Goal: Task Accomplishment & Management: Manage account settings

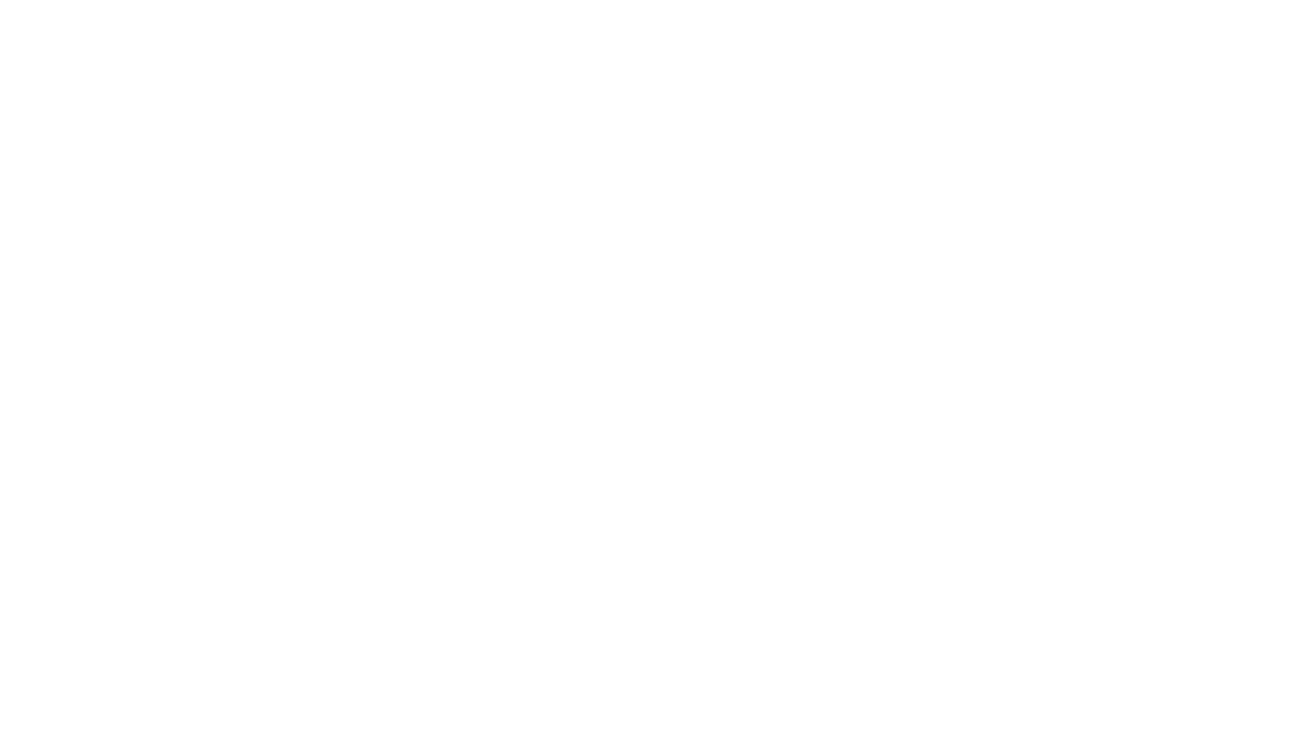
click at [852, 0] on html at bounding box center [657, 0] width 1315 height 0
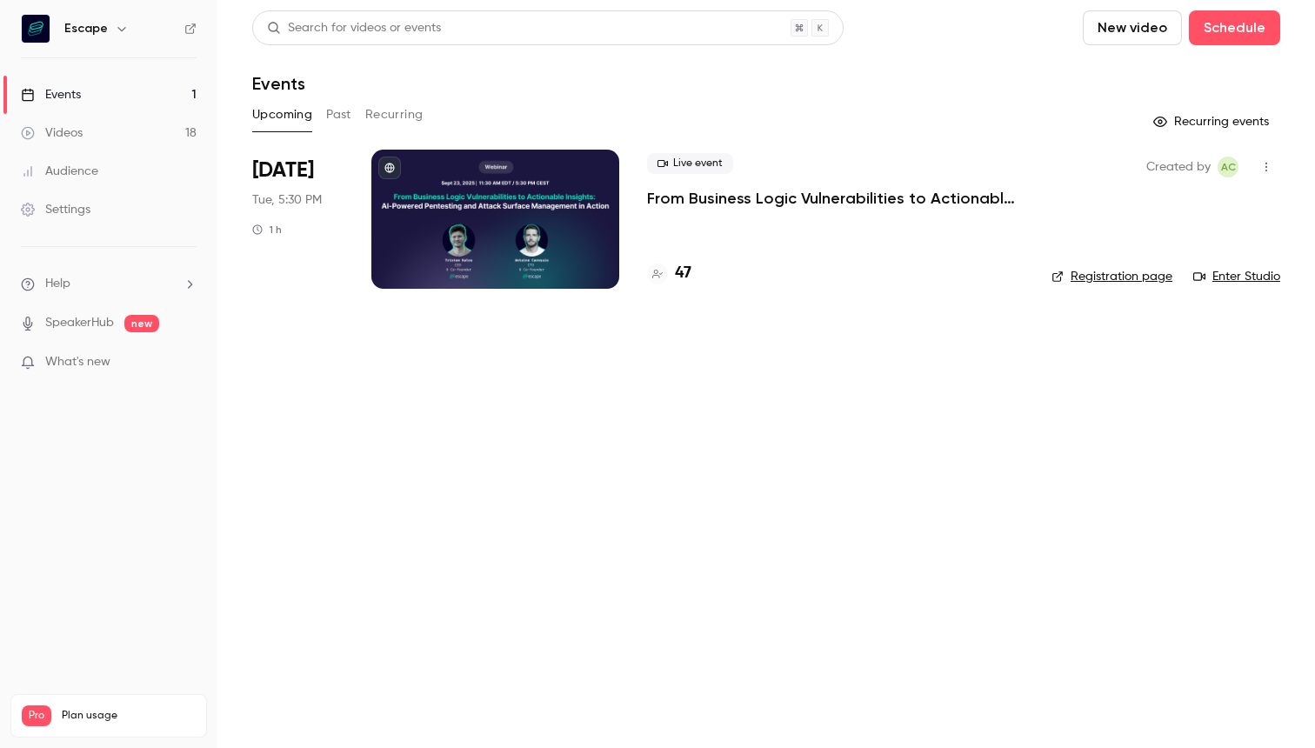
click at [720, 217] on div "Live event From Business Logic Vulnerabilities to Actionable Insights: AI-power…" at bounding box center [835, 219] width 377 height 139
click at [747, 200] on p "From Business Logic Vulnerabilities to Actionable Insights: AI-powered Pentesti…" at bounding box center [835, 198] width 377 height 21
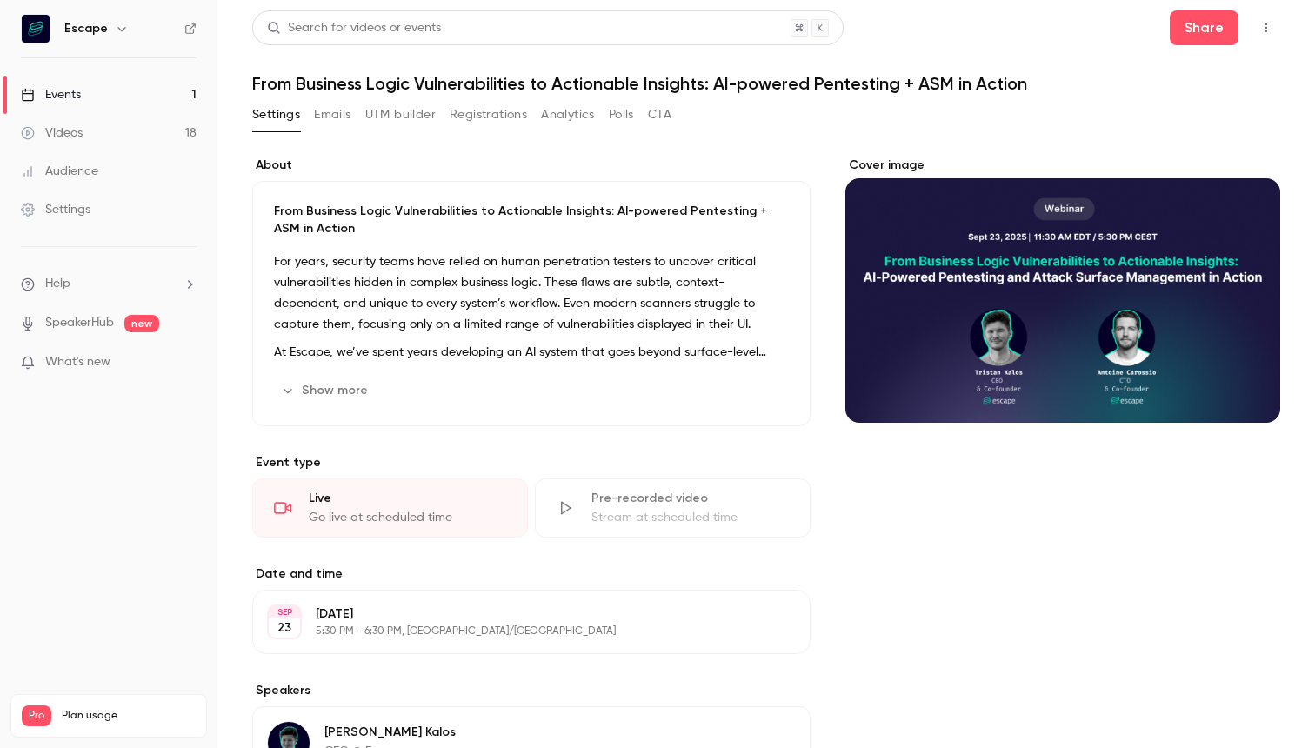
click at [346, 127] on button "Emails" at bounding box center [332, 115] width 37 height 28
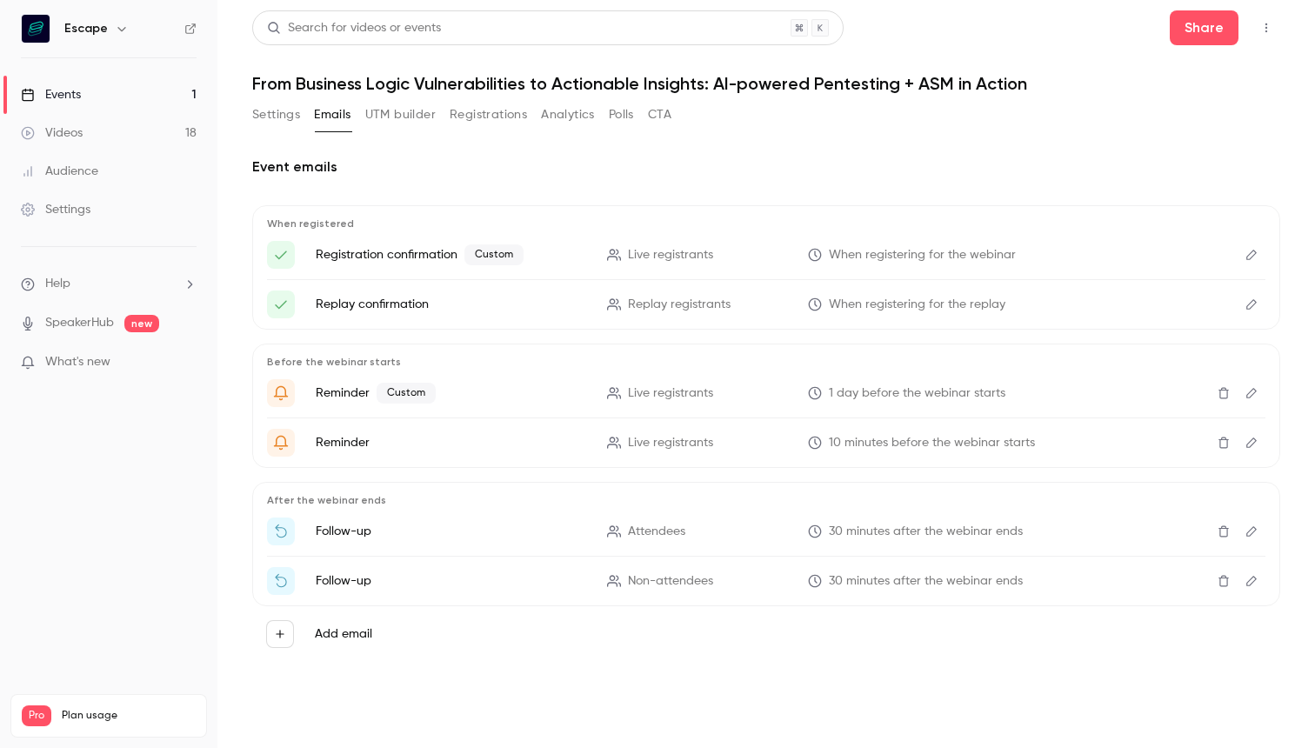
click at [107, 102] on link "Events 1" at bounding box center [108, 95] width 217 height 38
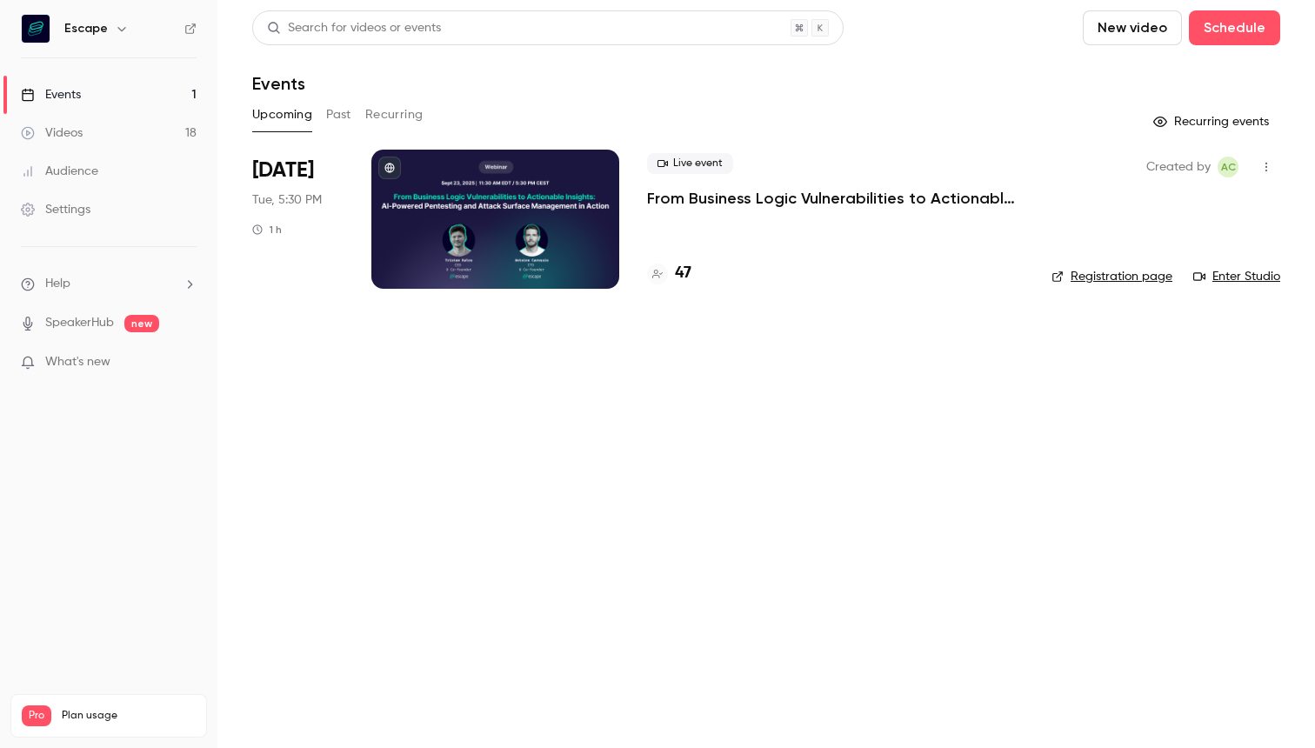
click at [946, 224] on div "Live event From Business Logic Vulnerabilities to Actionable Insights: AI-power…" at bounding box center [835, 219] width 377 height 139
click at [942, 196] on p "From Business Logic Vulnerabilities to Actionable Insights: AI-powered Pentesti…" at bounding box center [835, 198] width 377 height 21
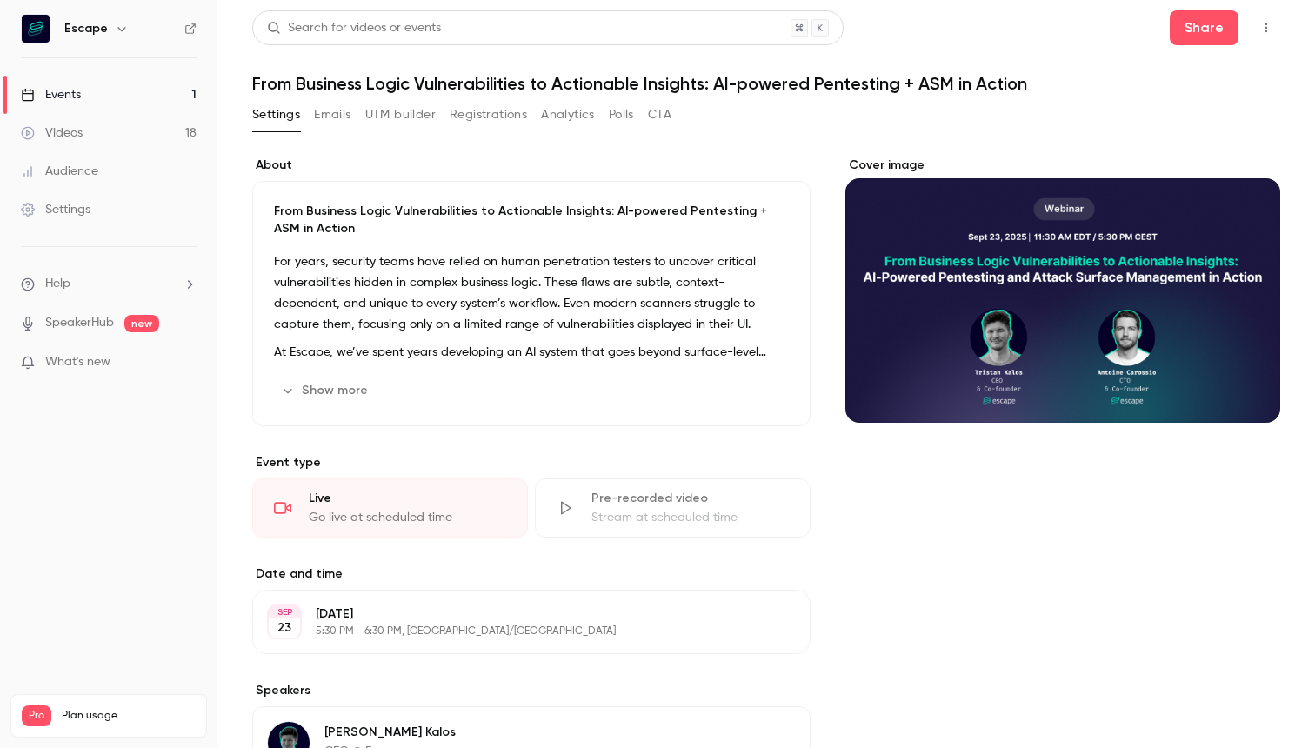
click at [504, 128] on button "Registrations" at bounding box center [488, 115] width 77 height 28
